Goal: Information Seeking & Learning: Learn about a topic

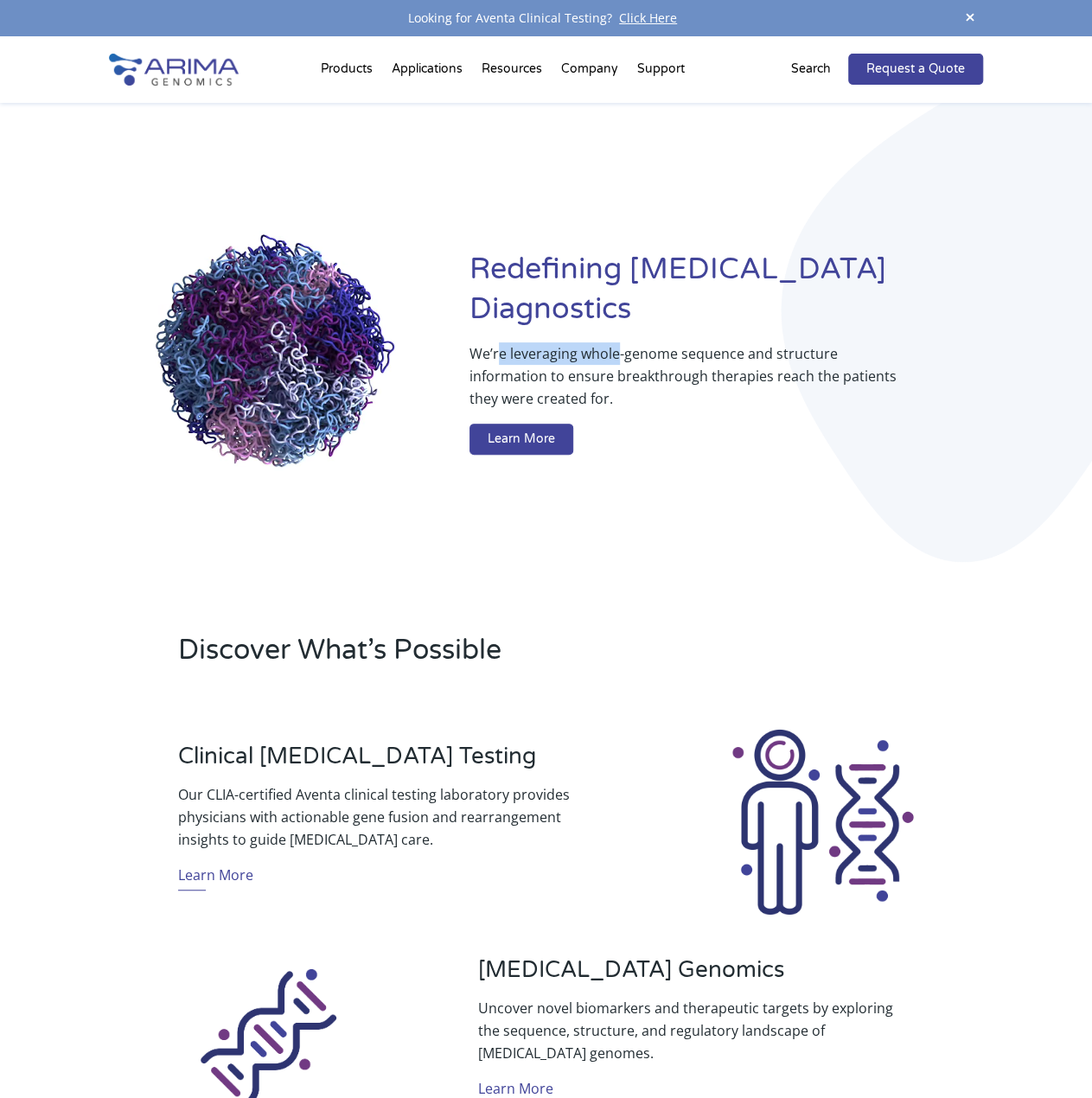
drag, startPoint x: 501, startPoint y: 335, endPoint x: 614, endPoint y: 339, distance: 113.1
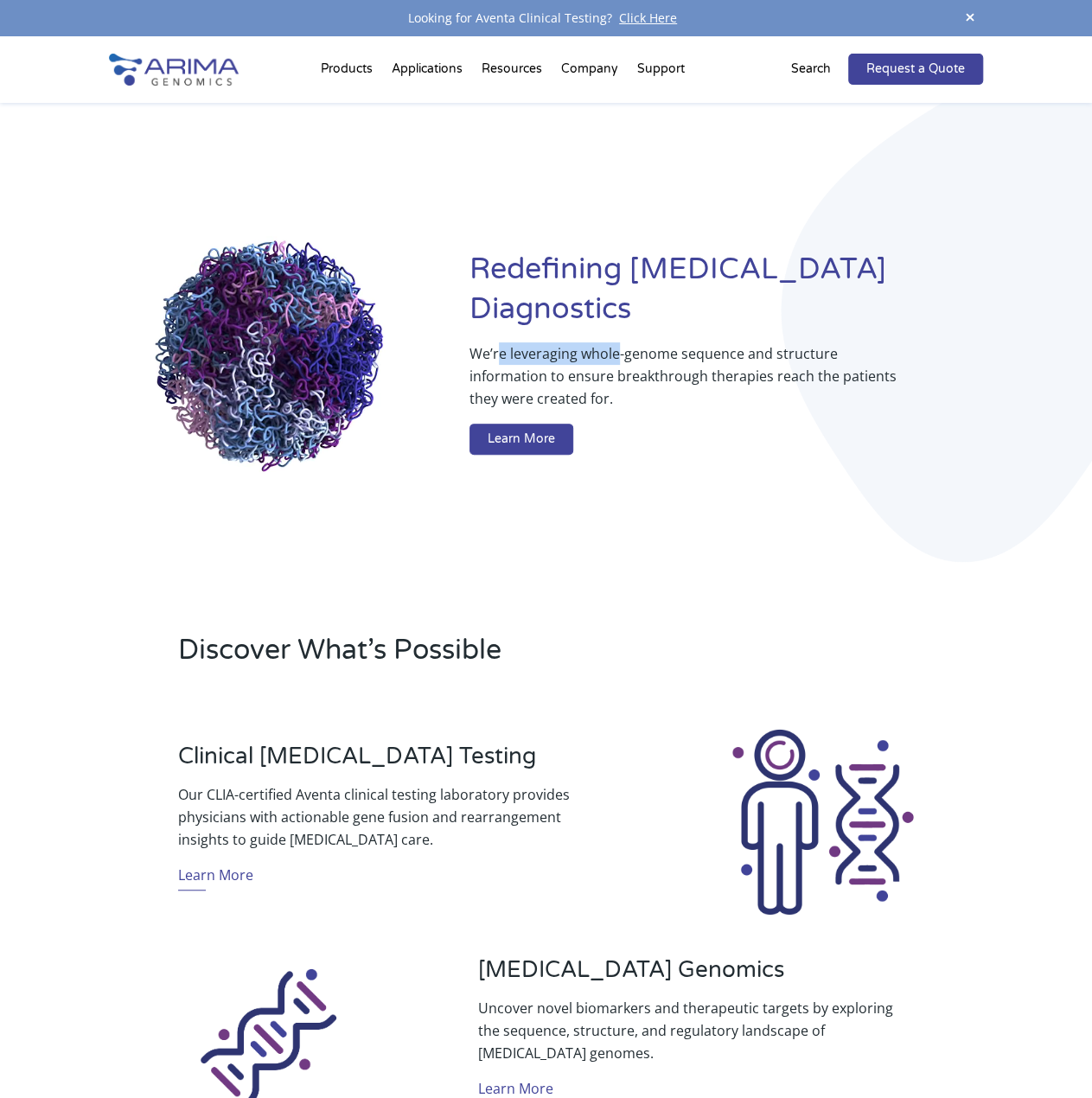
click at [614, 343] on p "We’re leveraging whole-genome sequence and structure information to ensure brea…" at bounding box center [691, 383] width 444 height 82
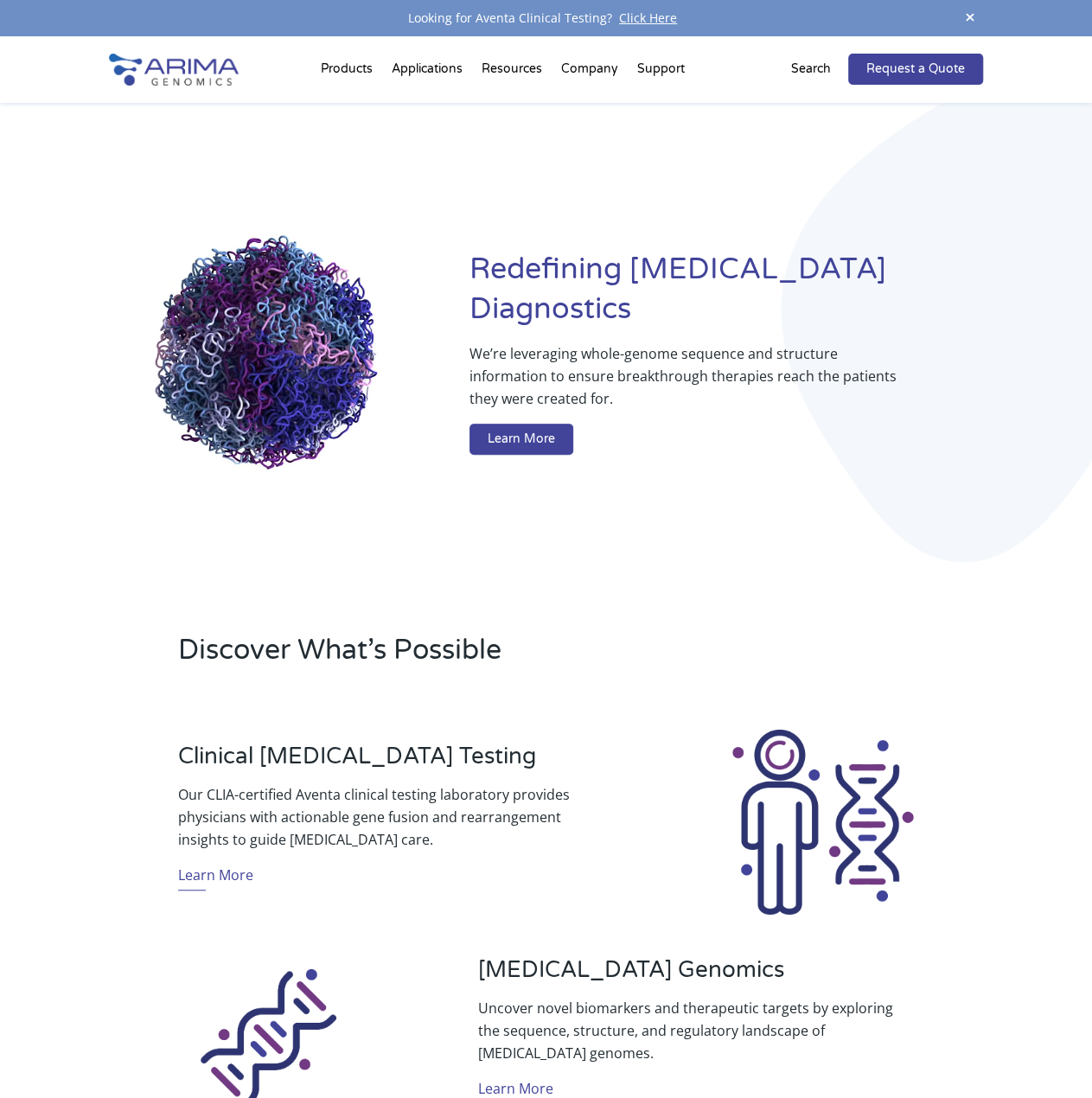
click at [563, 350] on p "We’re leveraging whole-genome sequence and structure information to ensure brea…" at bounding box center [691, 383] width 444 height 82
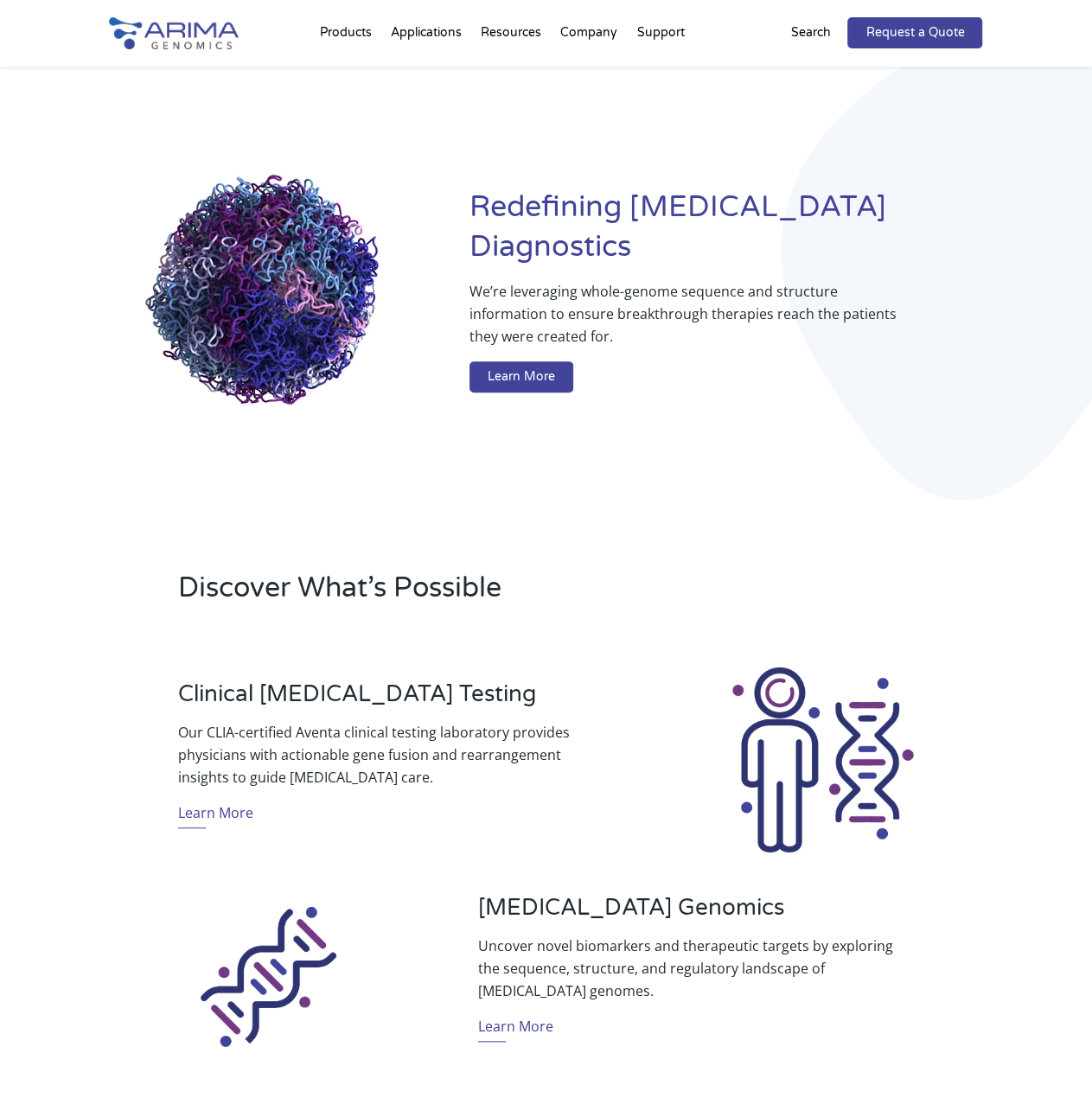
scroll to position [72, 0]
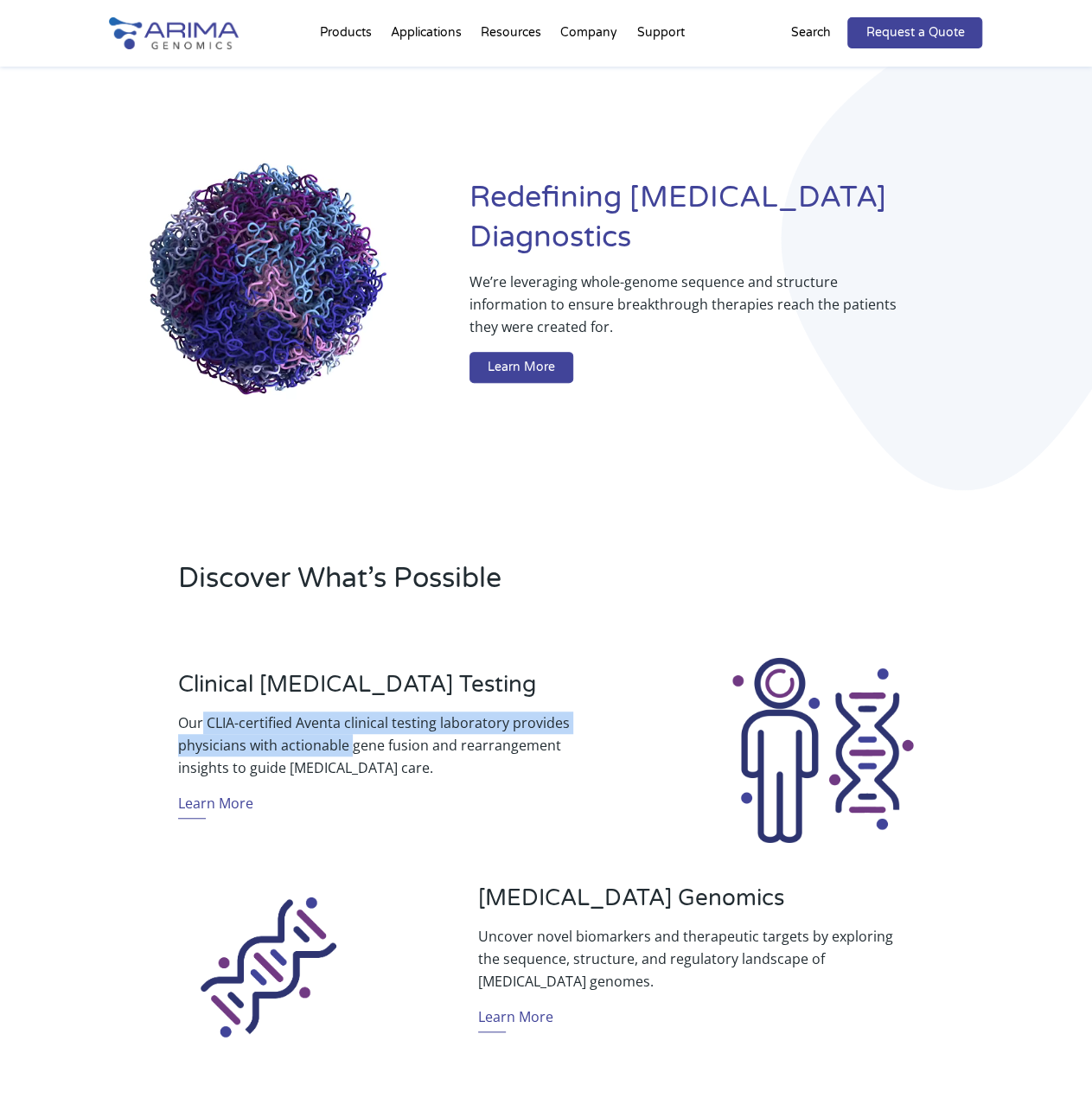
drag, startPoint x: 204, startPoint y: 723, endPoint x: 349, endPoint y: 734, distance: 145.4
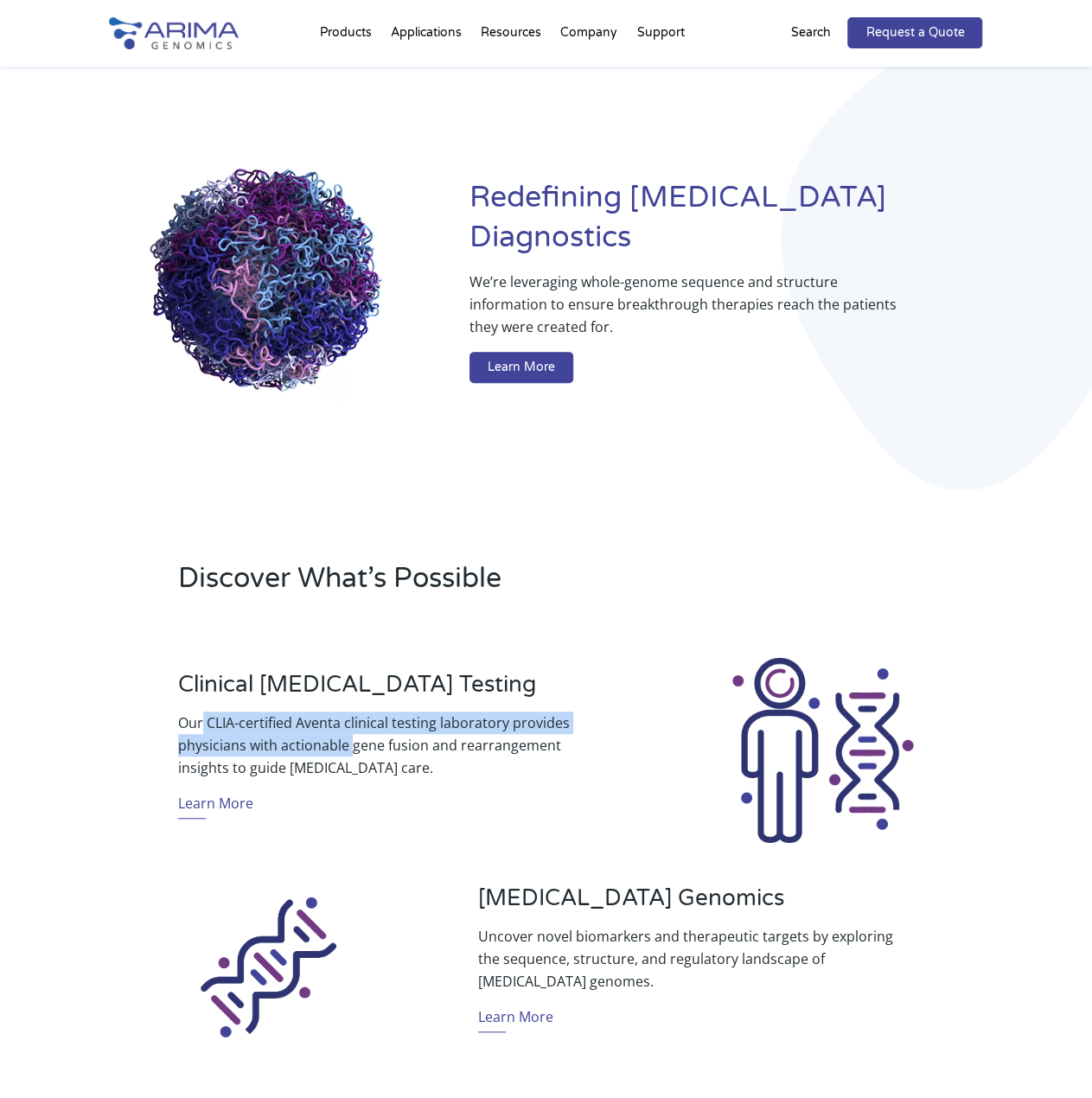
click at [349, 734] on p "Our CLIA-certified Aventa clinical testing laboratory provides physicians with …" at bounding box center [396, 745] width 436 height 67
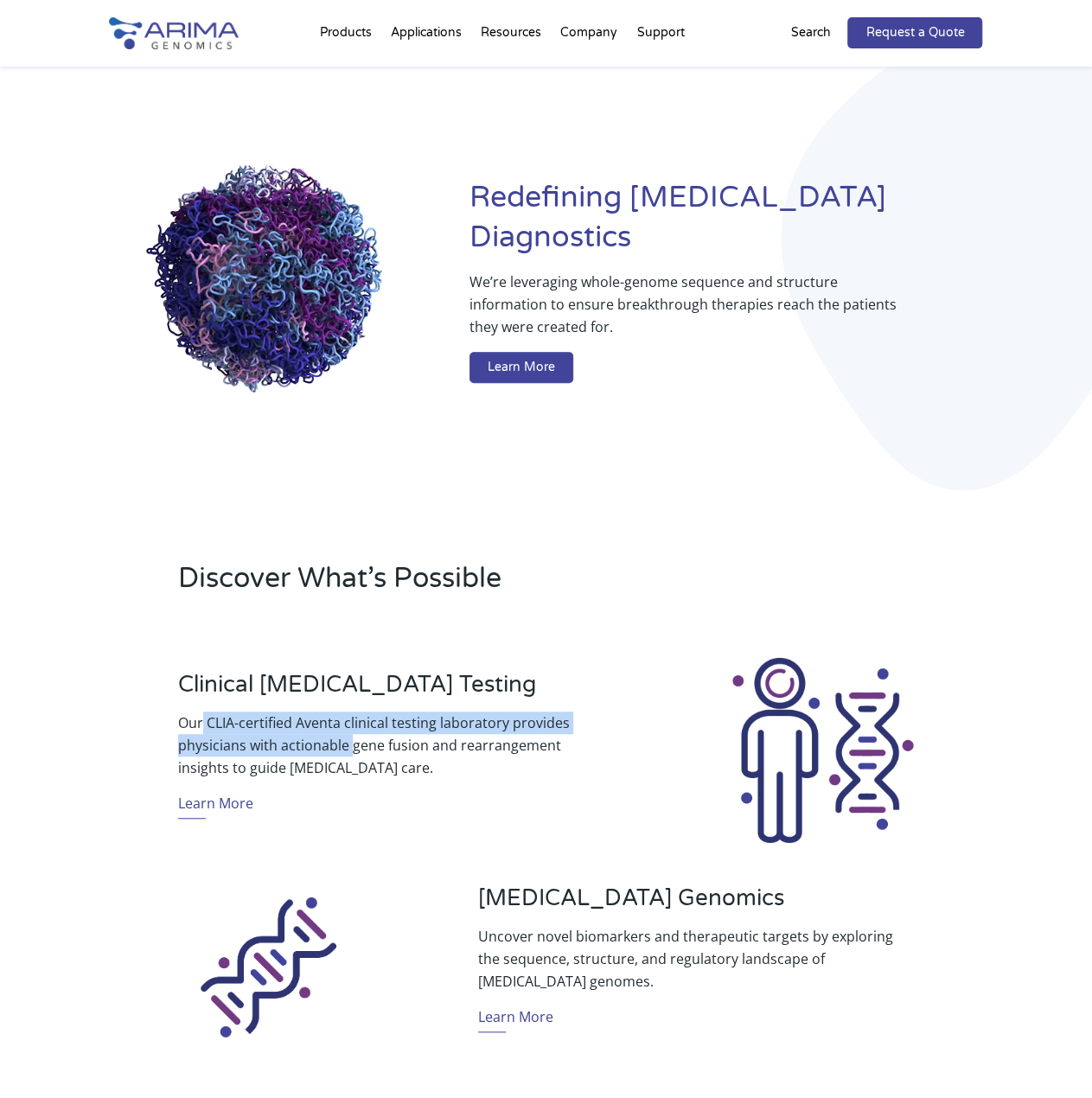
click at [349, 734] on p "Our CLIA-certified Aventa clinical testing laboratory provides physicians with …" at bounding box center [396, 745] width 436 height 67
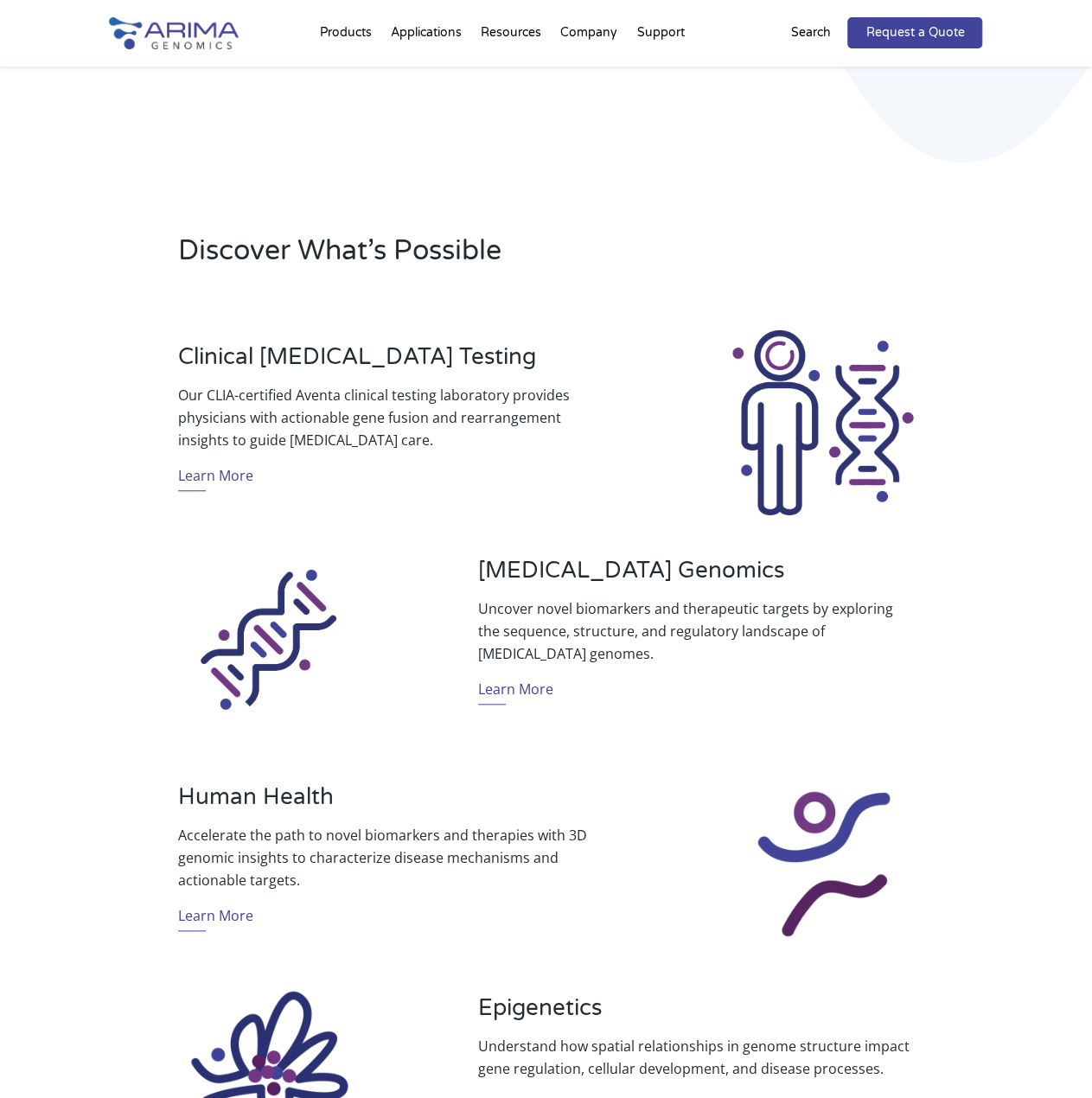
scroll to position [0, 0]
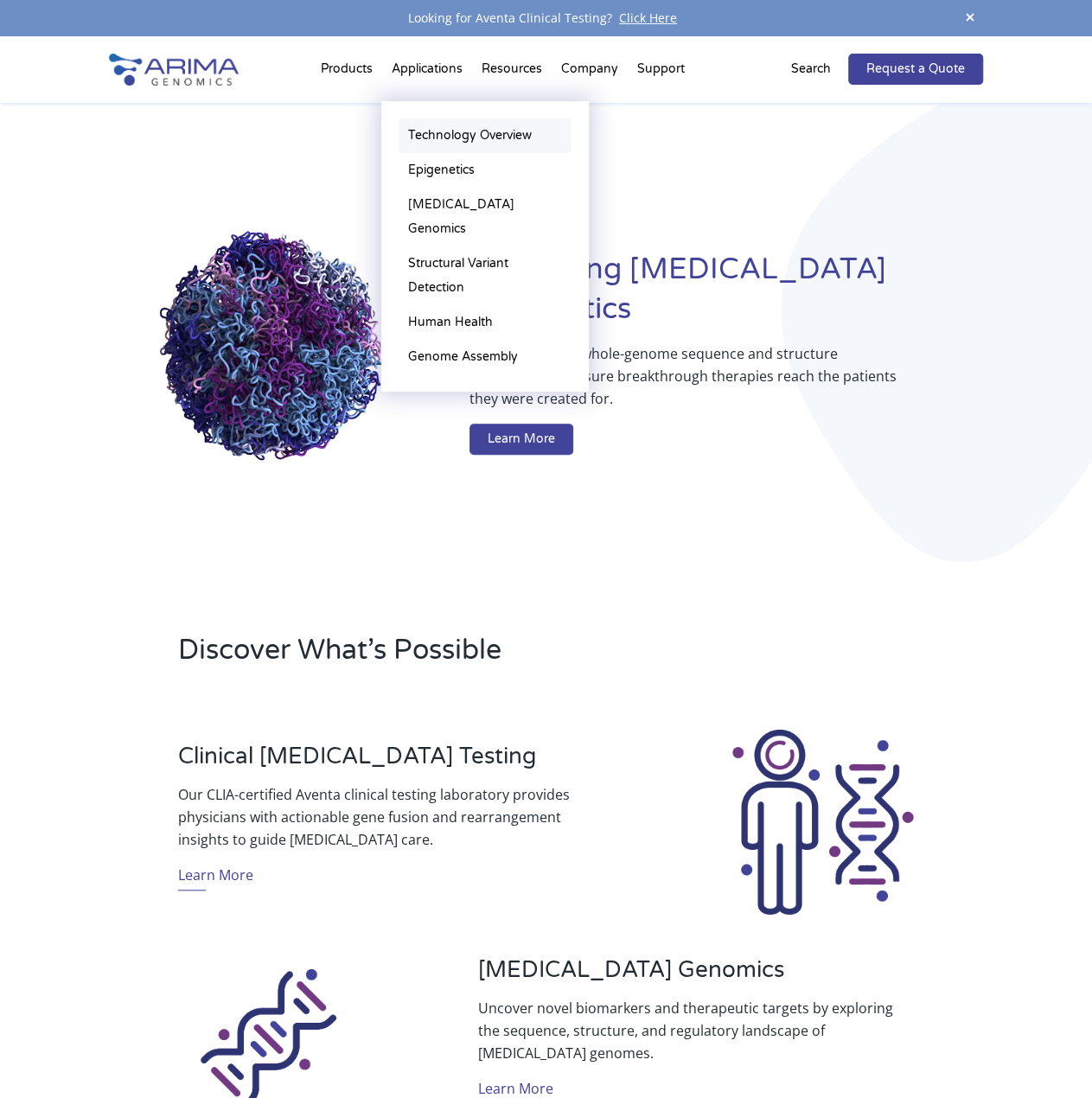
click at [449, 129] on link "Technology Overview" at bounding box center [485, 135] width 173 height 35
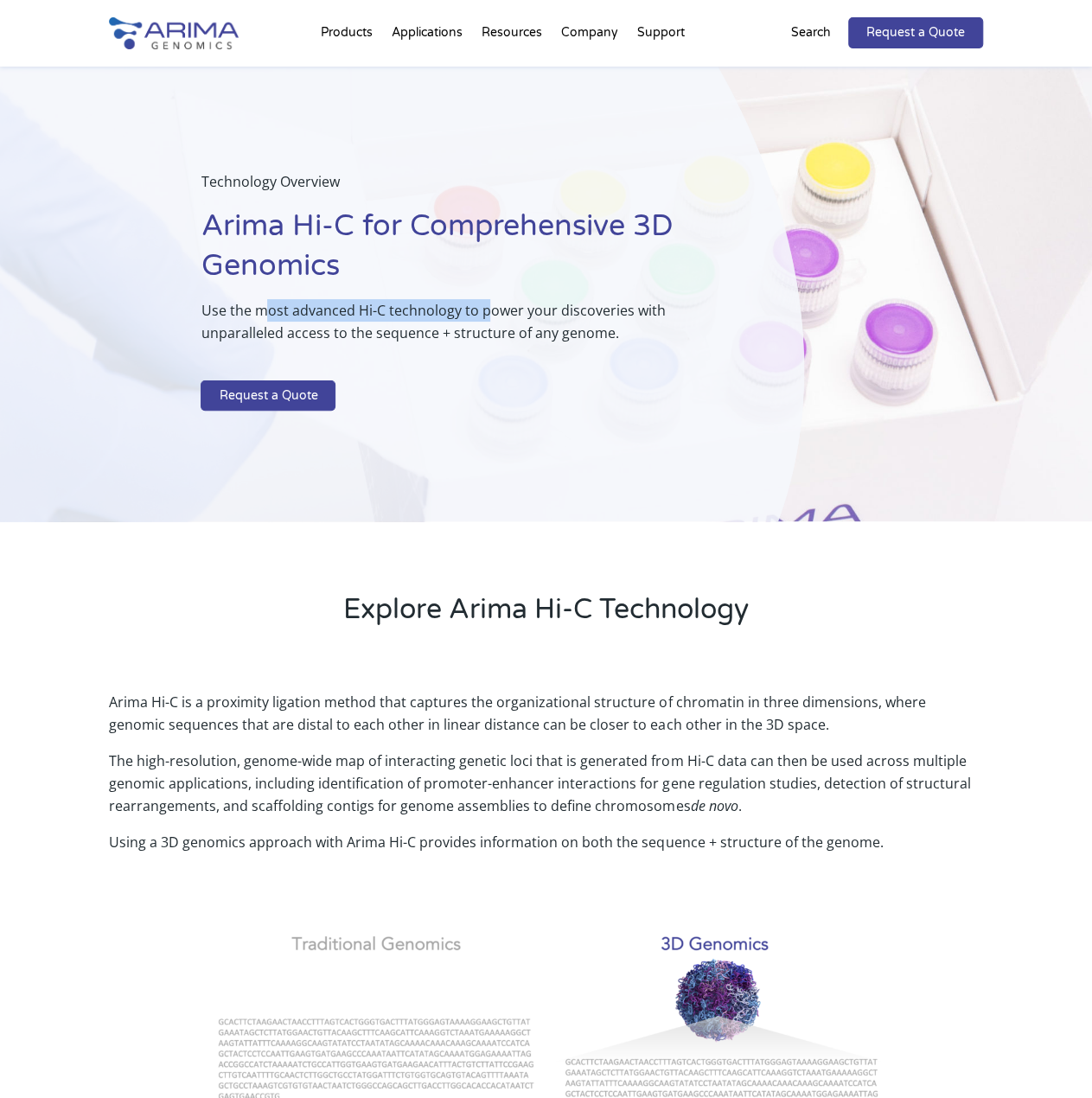
drag, startPoint x: 268, startPoint y: 305, endPoint x: 483, endPoint y: 318, distance: 215.4
click at [483, 318] on p "Use the most advanced Hi-C technology to power your discoveries with unparallel…" at bounding box center [459, 328] width 516 height 59
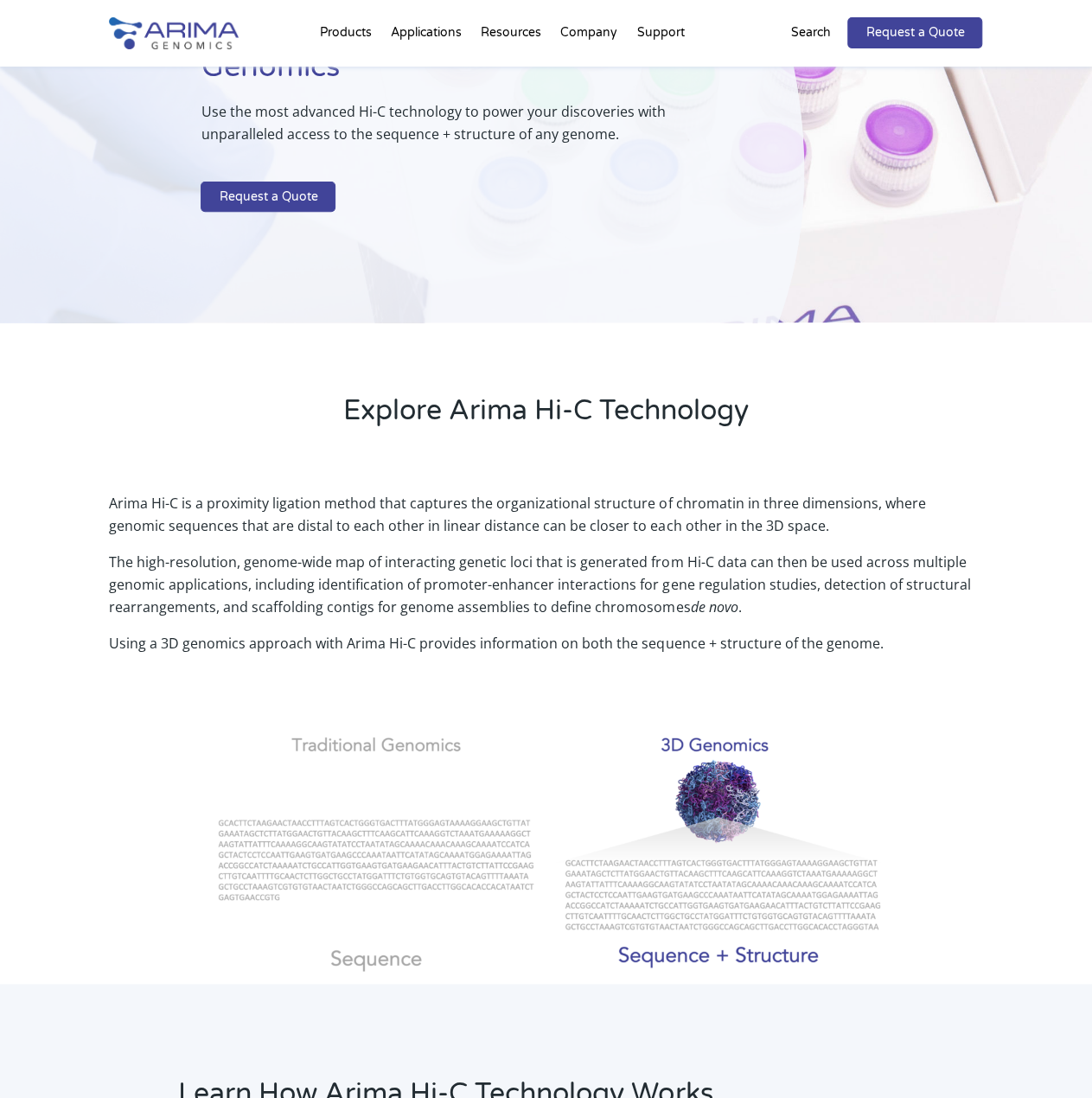
scroll to position [279, 0]
